Goal: Complete application form

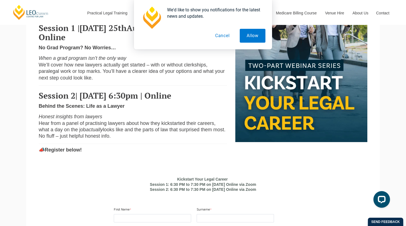
click at [228, 35] on button "Cancel" at bounding box center [222, 36] width 28 height 14
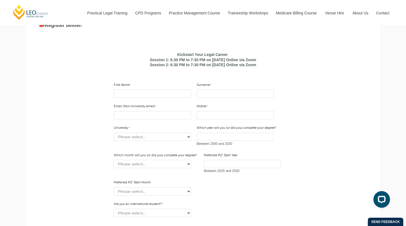
scroll to position [338, 0]
click at [179, 109] on div "Email (Non-University email) Mobile 10 characters left. University Please selec…" at bounding box center [203, 147] width 183 height 98
click at [177, 106] on div "Email (Non-University email) Mobile 10 characters left. University Please selec…" at bounding box center [203, 147] width 183 height 98
type input "[PERSON_NAME]"
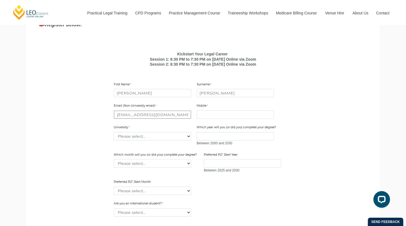
type input "[EMAIL_ADDRESS][DOMAIN_NAME]"
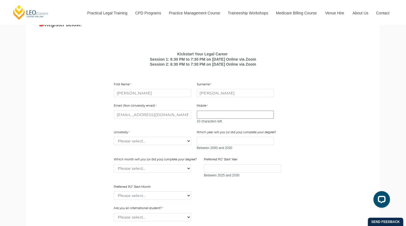
click at [205, 119] on input "Mobile" at bounding box center [235, 114] width 77 height 8
type input "07813 1677"
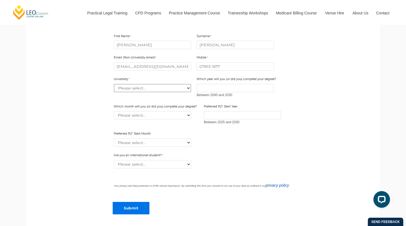
scroll to position [387, 0]
select select "tfa_2204"
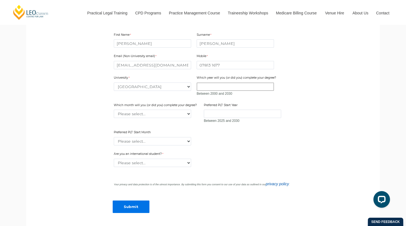
click at [218, 91] on input "Which year will you (or did you) complete your degree?" at bounding box center [235, 86] width 77 height 8
type input "2026"
click at [182, 126] on div "Email (Non-University email) [EMAIL_ADDRESS][DOMAIN_NAME] Mobile [PHONE_NUMBER]…" at bounding box center [203, 98] width 183 height 98
select select "tfa_2227"
click at [161, 142] on div "Preferred PLT Start Month Please select... January February March April May Jun…" at bounding box center [153, 137] width 82 height 17
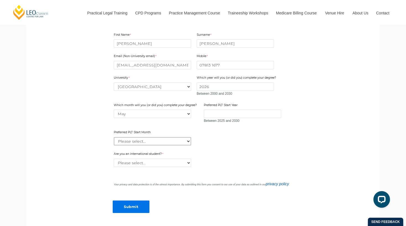
select select "tfa_2378"
select select "tfa_59"
click at [139, 213] on input "Submit" at bounding box center [131, 206] width 37 height 12
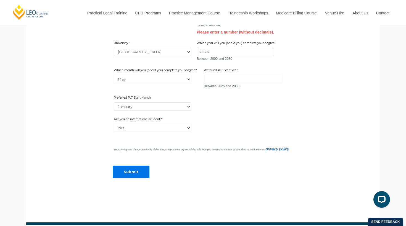
scroll to position [479, 0]
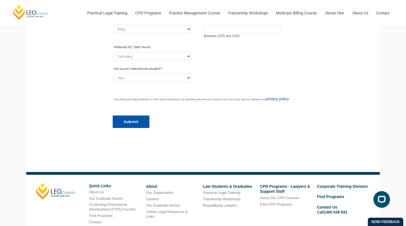
click at [137, 127] on input "Submit" at bounding box center [131, 121] width 37 height 12
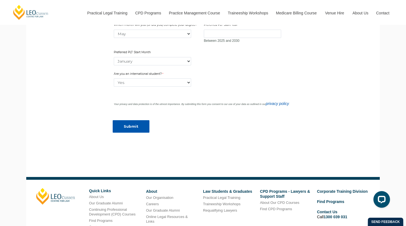
scroll to position [346, 0]
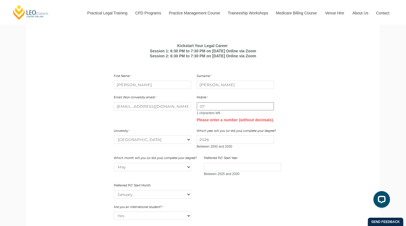
type input "0"
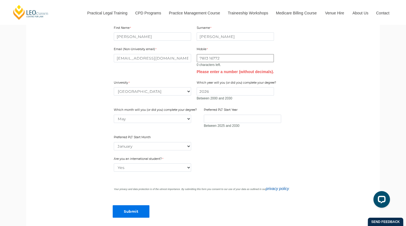
scroll to position [412, 0]
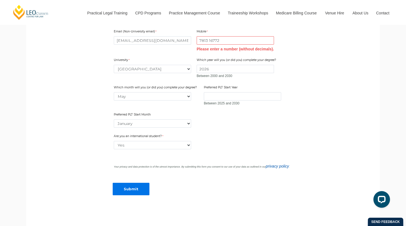
click at [253, 99] on div "Preferred PLT Start Year Between 2025 and 2030" at bounding box center [243, 95] width 82 height 23
click at [254, 106] on span "Between 2025 and 2030" at bounding box center [242, 103] width 77 height 6
click at [253, 100] on input "Preferred PLT Start Year" at bounding box center [242, 96] width 77 height 8
click at [249, 70] on div "Which year will you (or did you) complete your degree? 2026 Between 2000 and 20…" at bounding box center [237, 68] width 85 height 23
click at [240, 44] on input "7813 16772" at bounding box center [235, 40] width 77 height 8
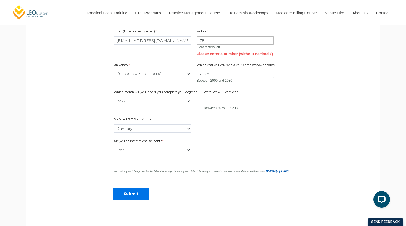
type input "7"
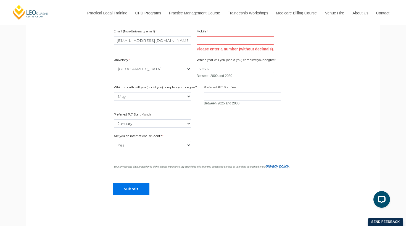
click at [250, 52] on div "Mobile 10 characters left. Please enter a number (without decimals)." at bounding box center [236, 40] width 82 height 24
click at [233, 98] on input "Preferred PLT Start Year" at bounding box center [242, 96] width 77 height 8
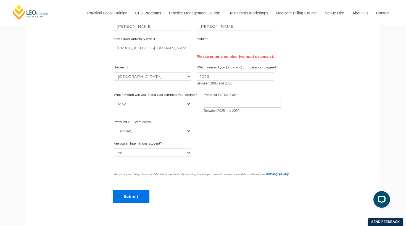
scroll to position [401, 0]
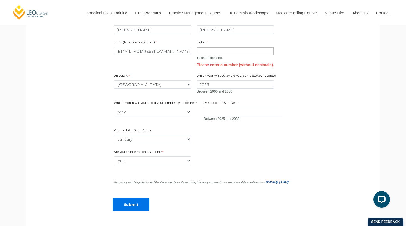
click at [232, 55] on input "Mobile" at bounding box center [235, 51] width 77 height 8
type input "7777777777"
click at [138, 208] on input "Submit" at bounding box center [131, 204] width 37 height 12
